Goal: Obtain resource: Obtain resource

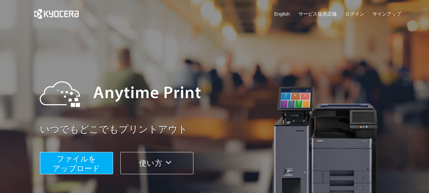
click at [93, 159] on span "ファイルを ​​アップロード" at bounding box center [76, 163] width 47 height 18
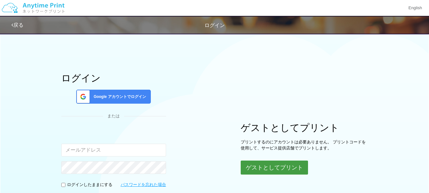
click at [253, 168] on button "ゲストとしてプリント" at bounding box center [274, 168] width 67 height 14
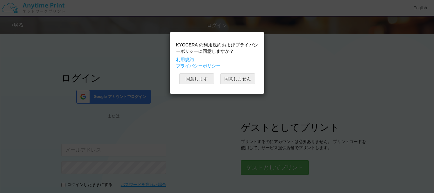
click at [201, 78] on button "同意します" at bounding box center [196, 78] width 35 height 11
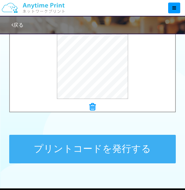
scroll to position [336, 0]
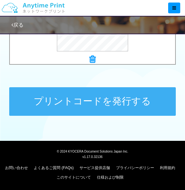
click at [122, 99] on button "プリントコードを発行する" at bounding box center [92, 101] width 167 height 29
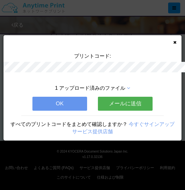
scroll to position [0, 0]
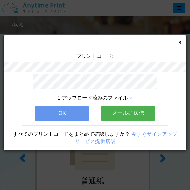
click at [75, 115] on button "OK" at bounding box center [62, 113] width 55 height 14
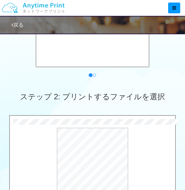
scroll to position [264, 0]
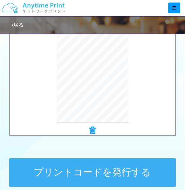
click at [144, 166] on button "プリントコードを発行する" at bounding box center [92, 173] width 167 height 29
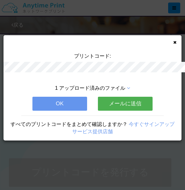
scroll to position [0, 0]
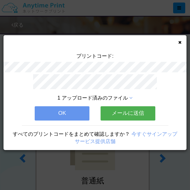
click at [79, 111] on button "OK" at bounding box center [62, 113] width 55 height 14
